Goal: Information Seeking & Learning: Learn about a topic

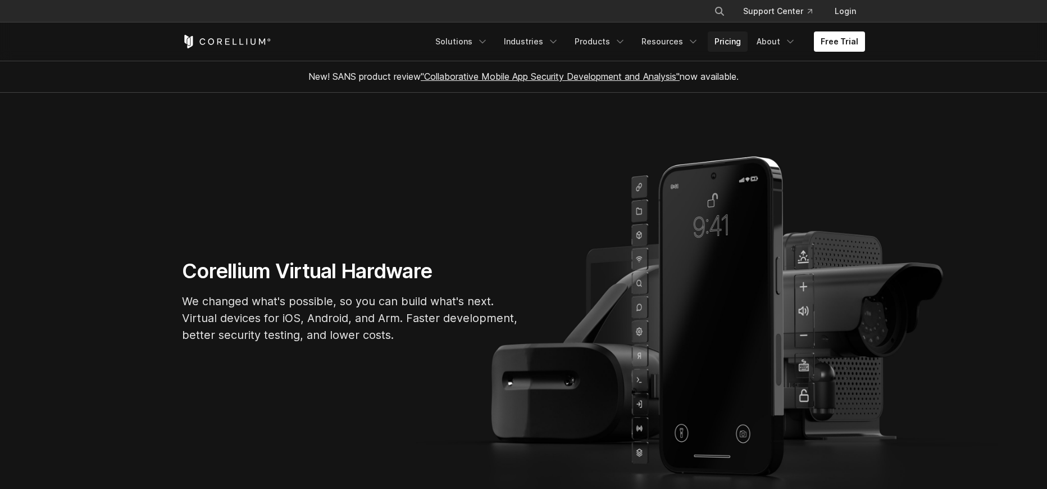
click at [728, 42] on link "Pricing" at bounding box center [728, 41] width 40 height 20
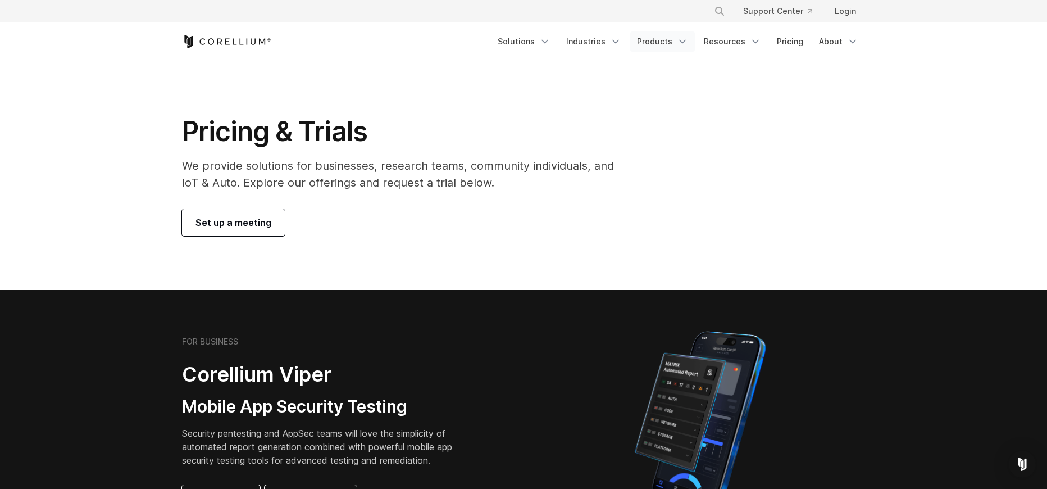
click at [688, 42] on icon "Navigation Menu" at bounding box center [682, 41] width 11 height 11
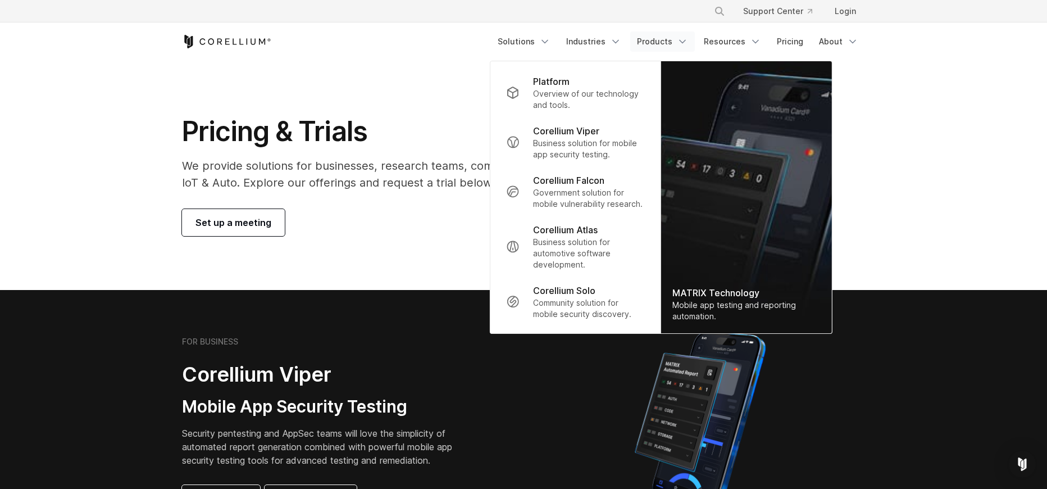
click at [368, 259] on section "Pricing & Trials We provide solutions for businesses, research teams, community…" at bounding box center [523, 175] width 1047 height 229
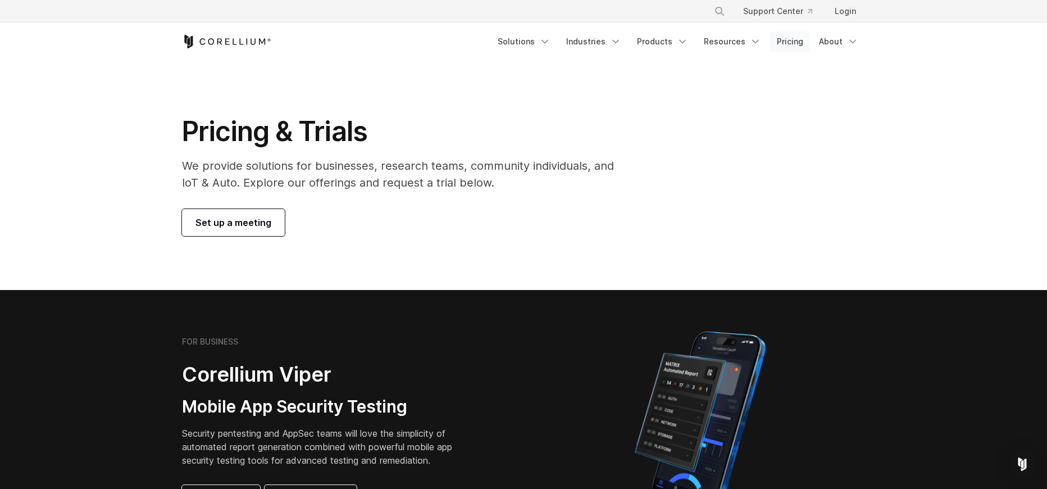
click at [799, 40] on link "Pricing" at bounding box center [790, 41] width 40 height 20
